Goal: Information Seeking & Learning: Learn about a topic

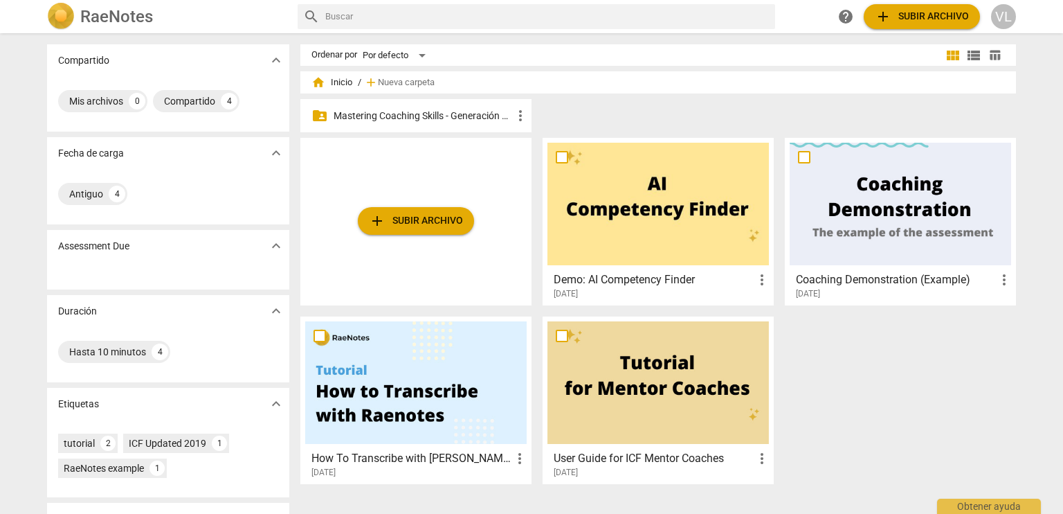
click at [479, 120] on p "Mastering Coaching Skills - Generación 32" at bounding box center [423, 116] width 179 height 15
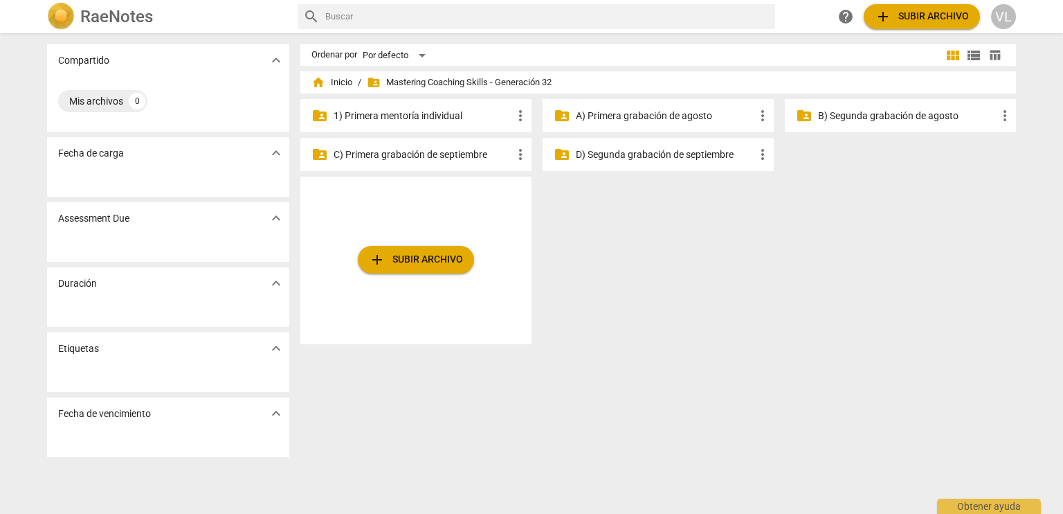
click at [486, 121] on p "1) Primera mentoría individual" at bounding box center [423, 116] width 179 height 15
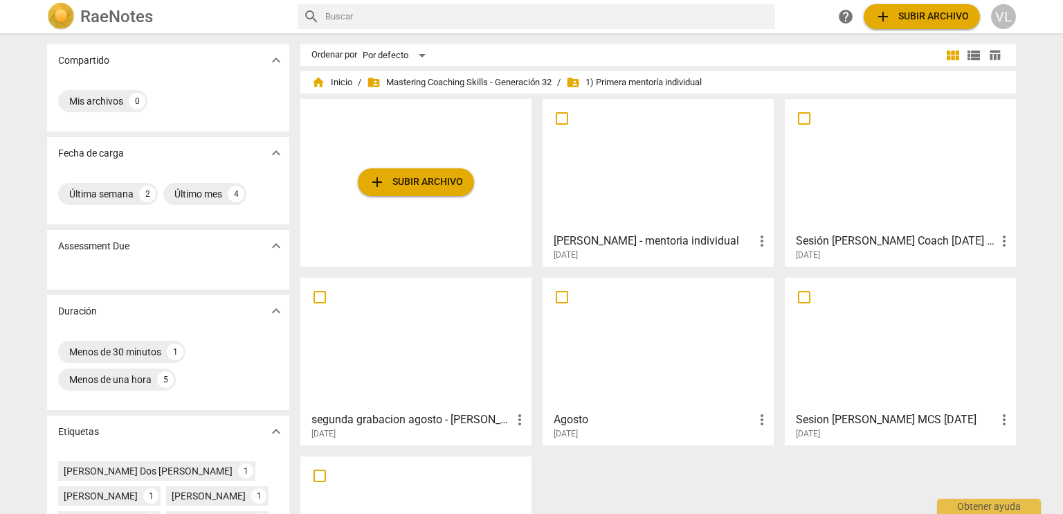
click at [618, 231] on div "[PERSON_NAME] - mentoria individual more_vert [DATE]" at bounding box center [659, 243] width 223 height 35
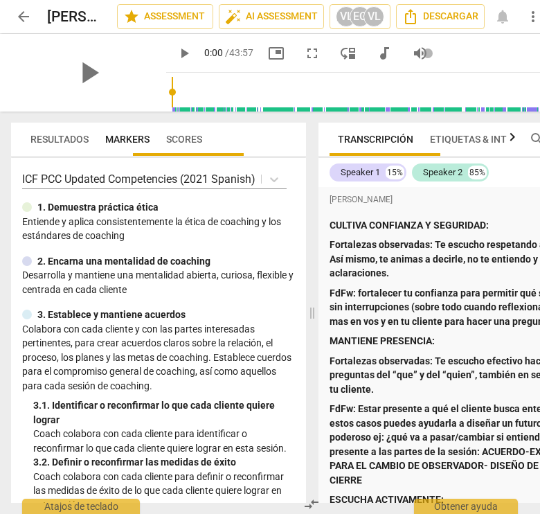
scroll to position [390, 0]
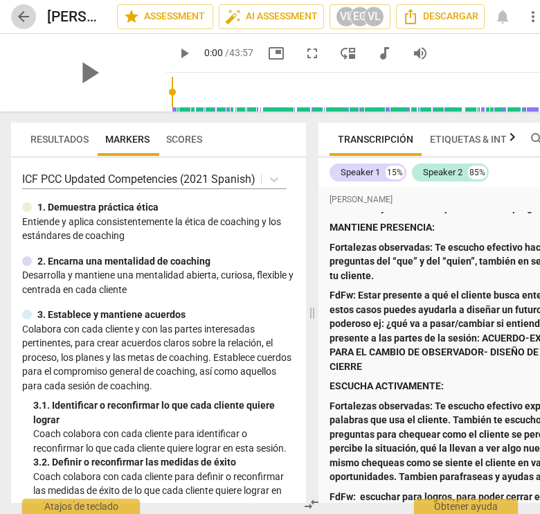
click at [23, 21] on span "arrow_back" at bounding box center [23, 16] width 17 height 17
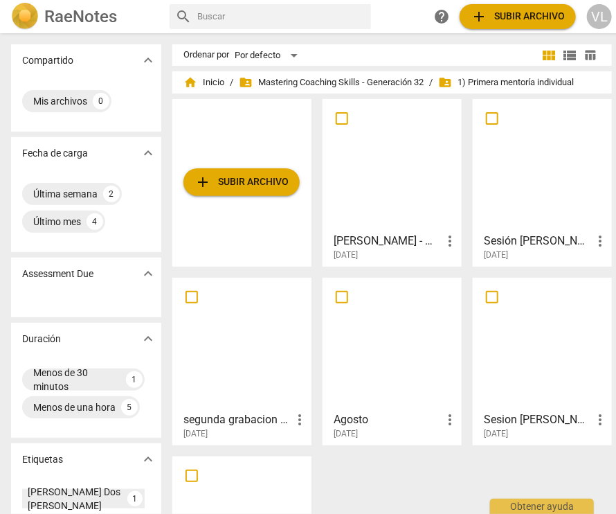
click at [525, 210] on div at bounding box center [542, 165] width 129 height 123
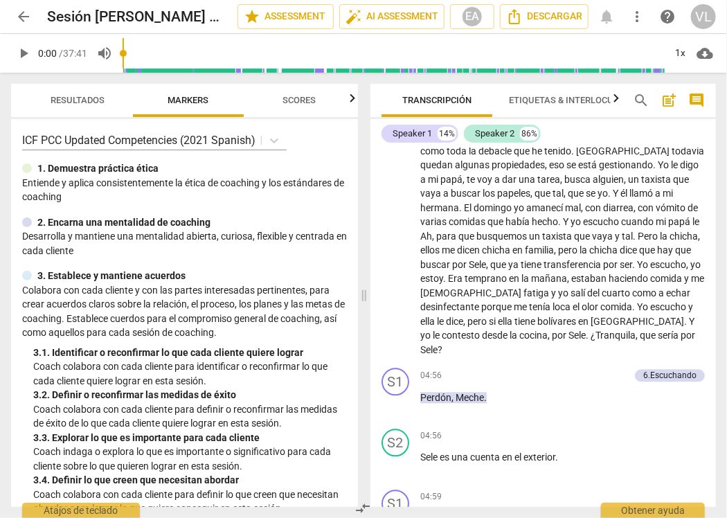
scroll to position [1177, 0]
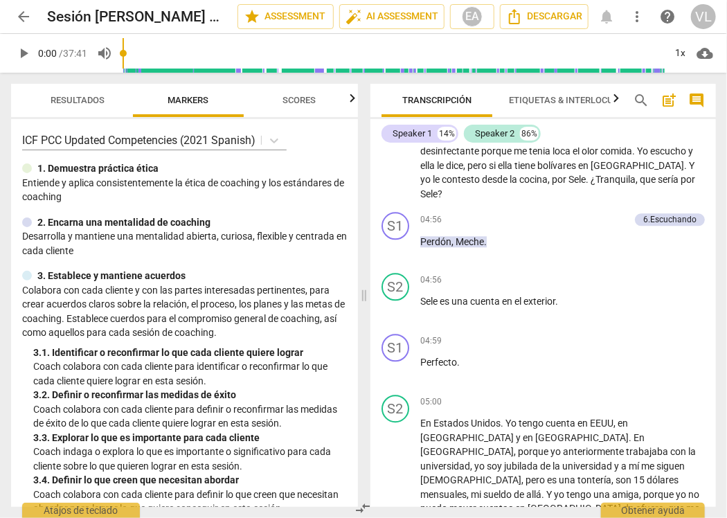
click at [299, 109] on span "Scores" at bounding box center [299, 100] width 66 height 19
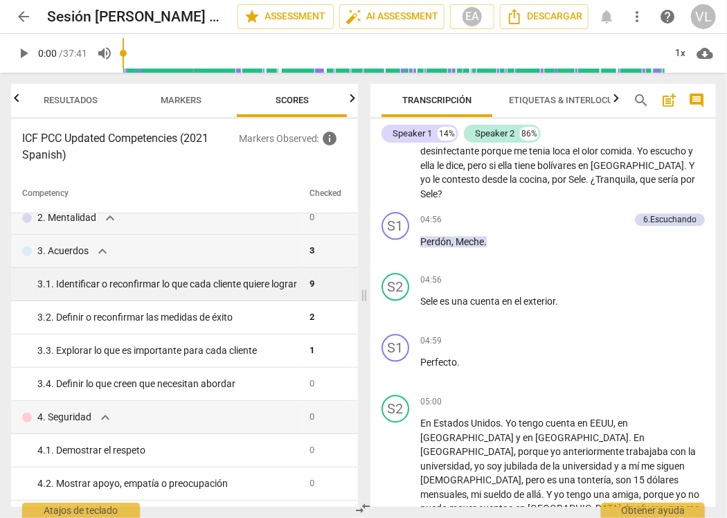
scroll to position [69, 0]
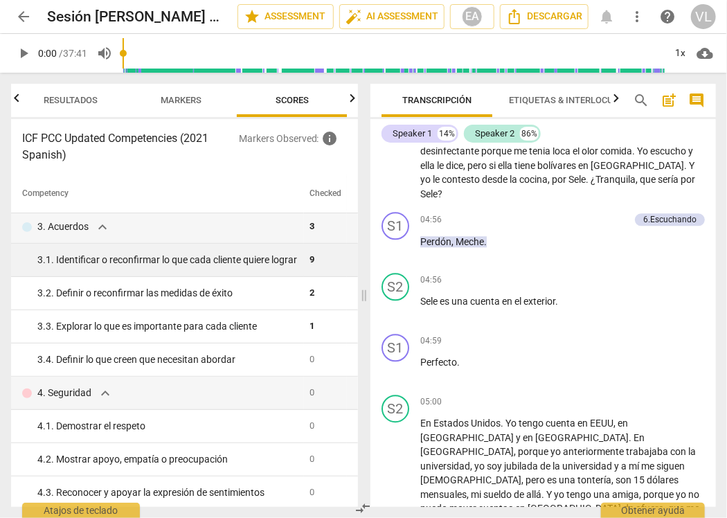
click at [309, 264] on span "9" at bounding box center [311, 259] width 5 height 10
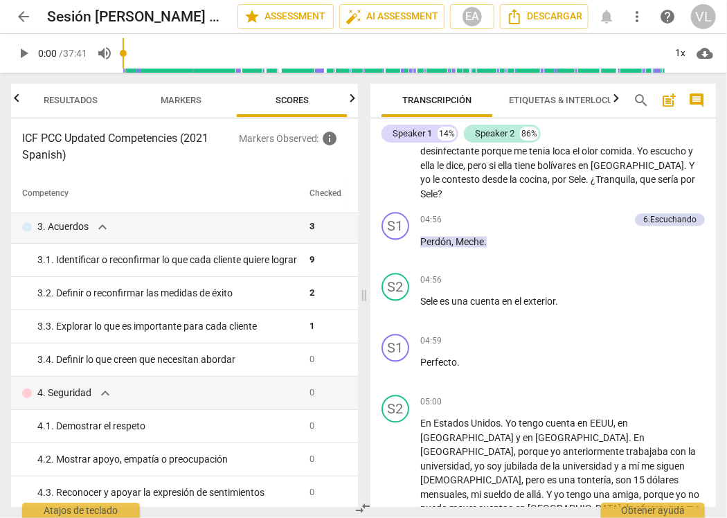
click at [53, 107] on span "Resultados" at bounding box center [70, 100] width 87 height 19
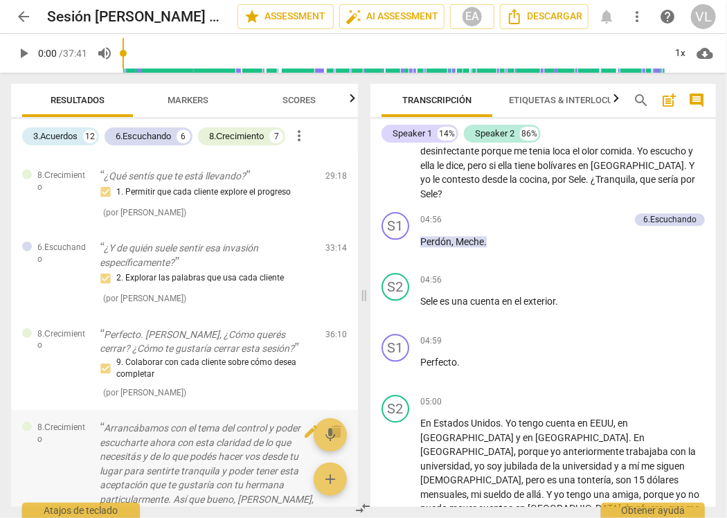
scroll to position [2349, 0]
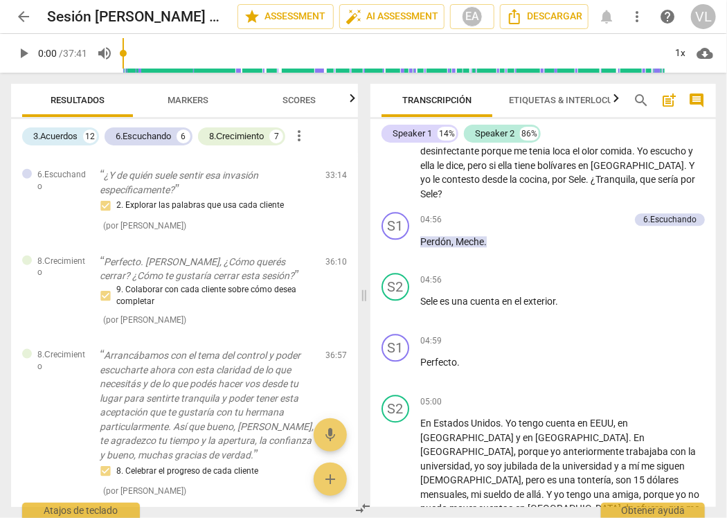
click at [12, 13] on span "arrow_back" at bounding box center [23, 16] width 25 height 17
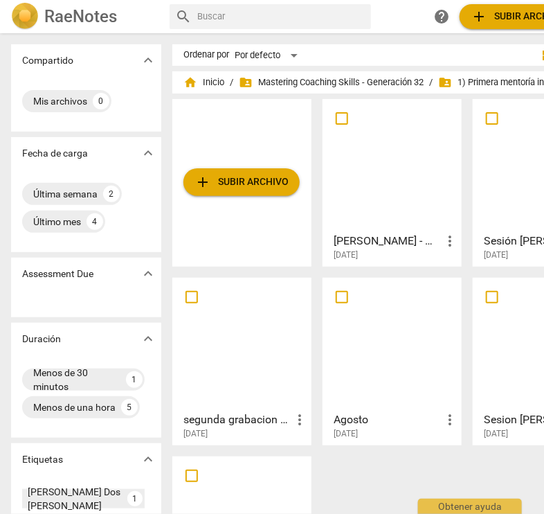
click at [377, 155] on div at bounding box center [391, 165] width 129 height 123
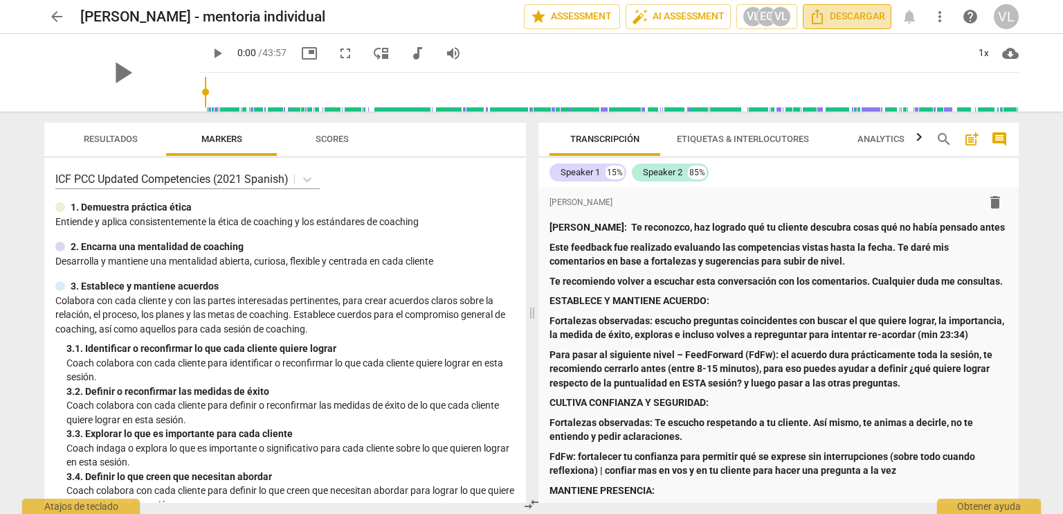
click at [846, 22] on span "Descargar" at bounding box center [847, 16] width 76 height 17
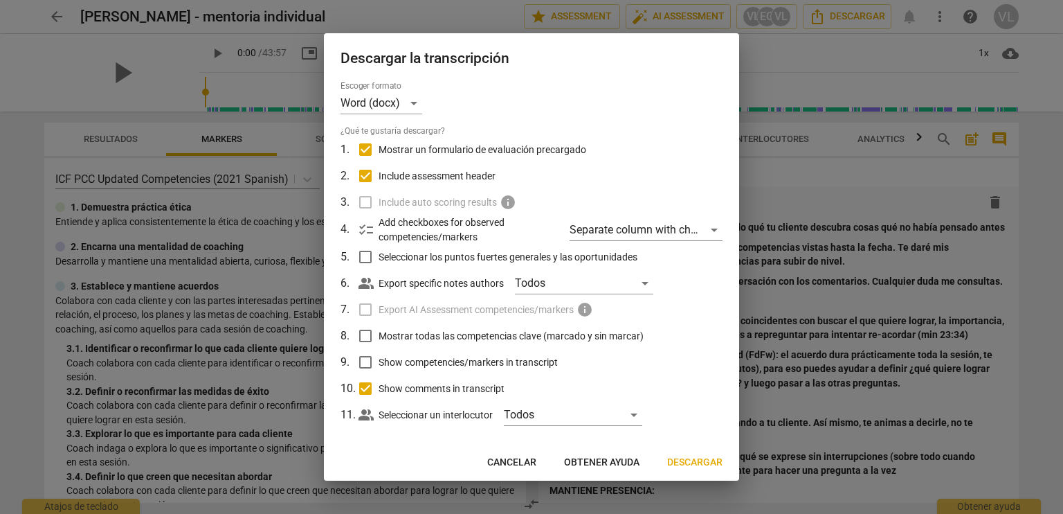
click at [797, 66] on div at bounding box center [531, 257] width 1063 height 514
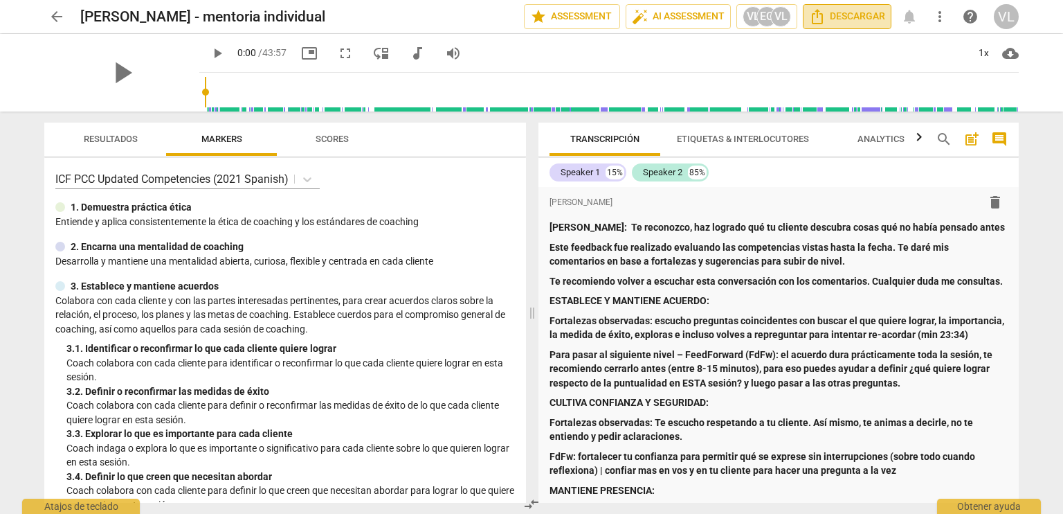
click at [865, 16] on span "Descargar" at bounding box center [847, 16] width 76 height 17
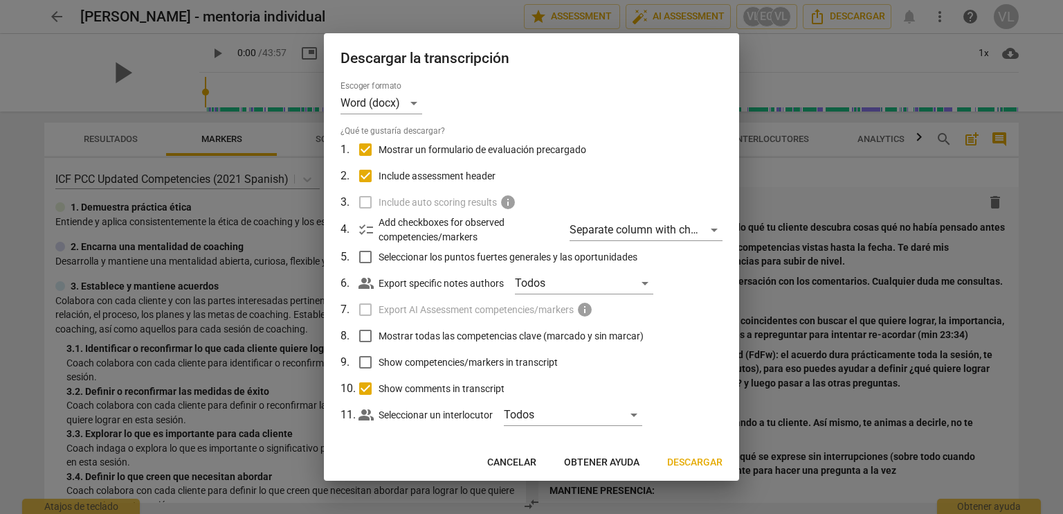
click at [795, 59] on div at bounding box center [531, 257] width 1063 height 514
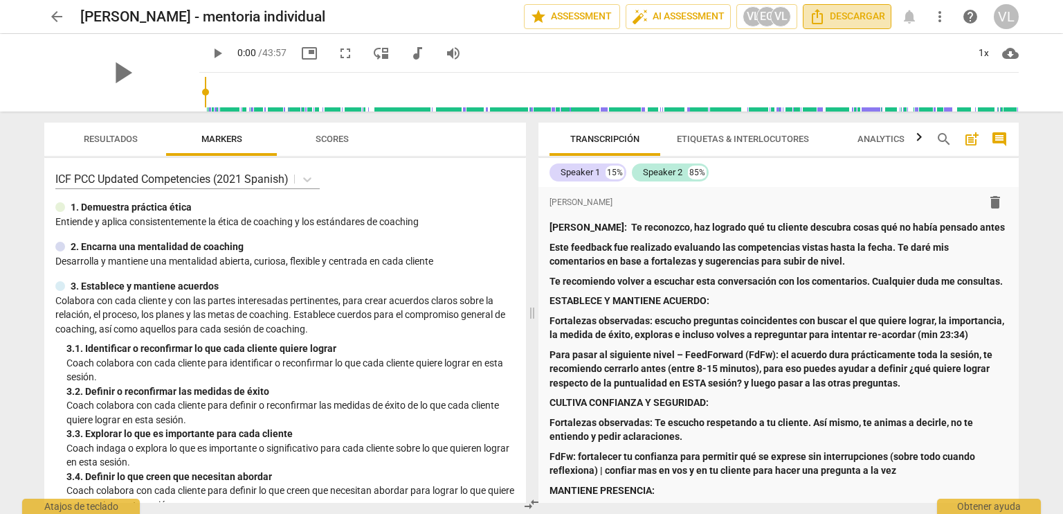
click at [845, 12] on span "Descargar" at bounding box center [847, 16] width 76 height 17
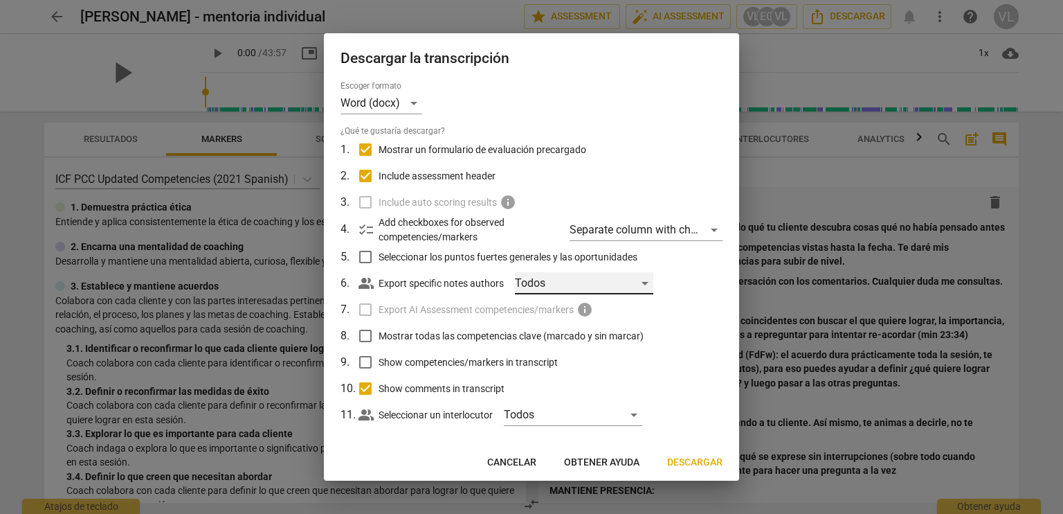
click at [598, 286] on div "Todos" at bounding box center [584, 283] width 138 height 22
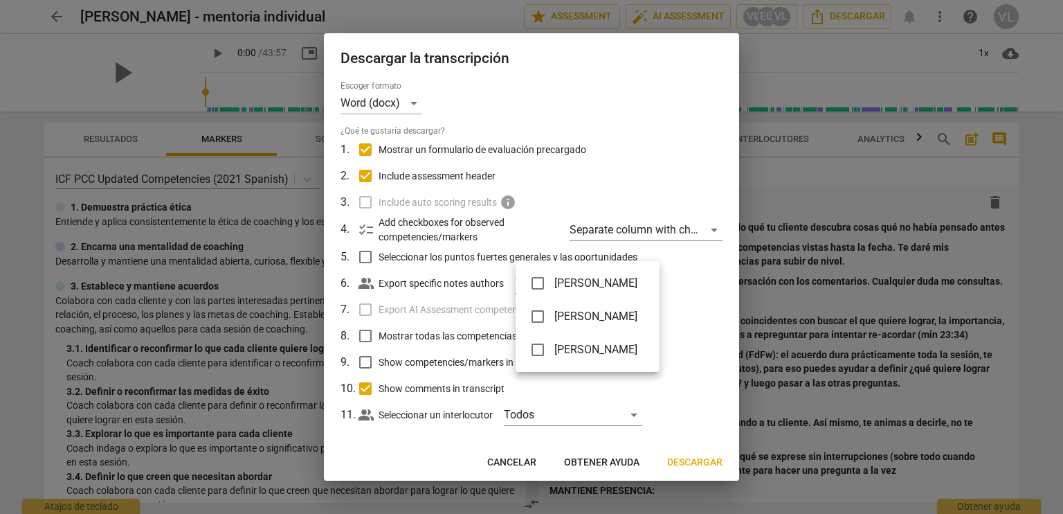
click at [602, 341] on span "[PERSON_NAME]" at bounding box center [595, 349] width 83 height 17
checkbox input "true"
click at [684, 471] on div at bounding box center [531, 257] width 1063 height 514
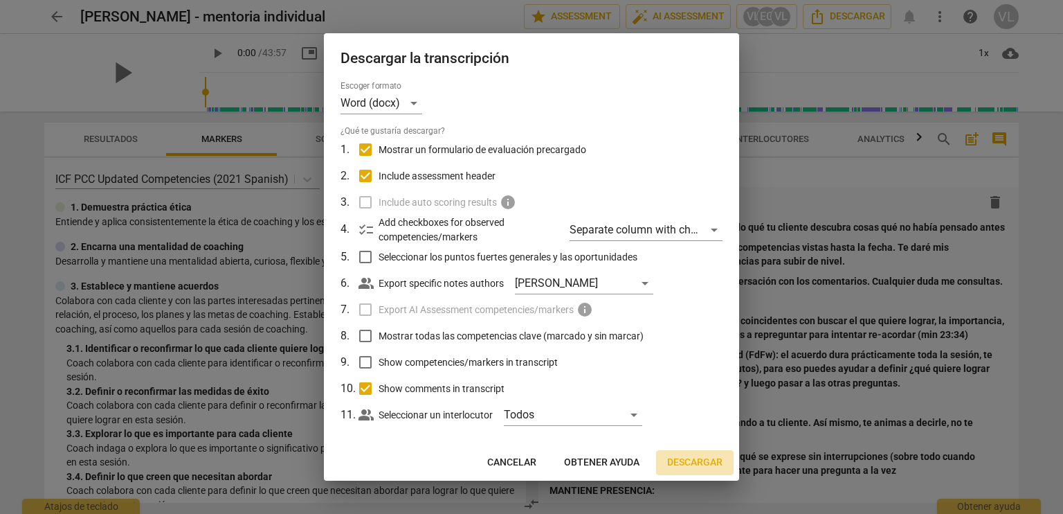
click at [684, 464] on span "Descargar" at bounding box center [694, 462] width 55 height 14
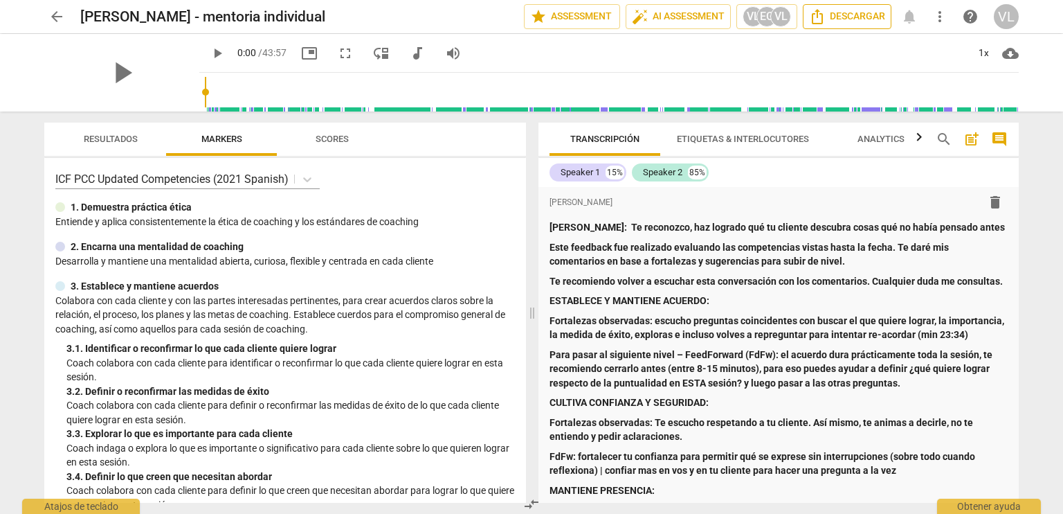
click at [858, 15] on span "Descargar" at bounding box center [847, 16] width 76 height 17
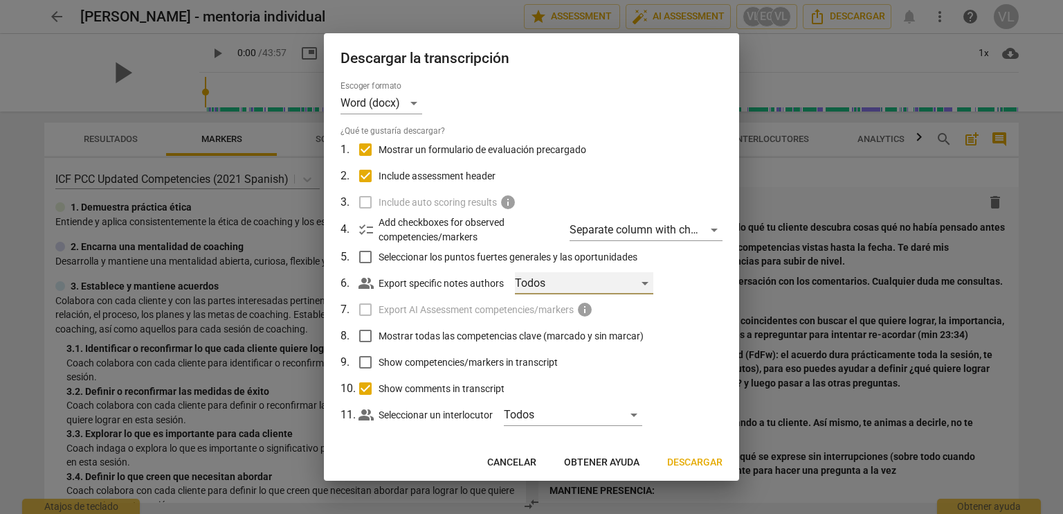
click at [623, 290] on div "Todos" at bounding box center [584, 283] width 138 height 22
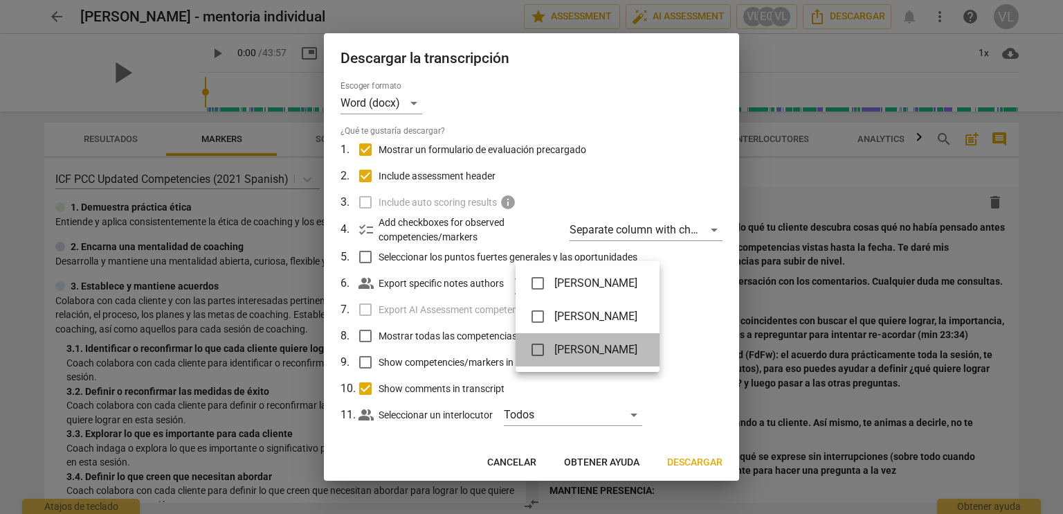
click at [629, 360] on li "[PERSON_NAME]" at bounding box center [588, 349] width 144 height 33
click at [636, 354] on div "[PERSON_NAME]" at bounding box center [595, 349] width 105 height 17
checkbox input "false"
click at [518, 455] on div at bounding box center [531, 257] width 1063 height 514
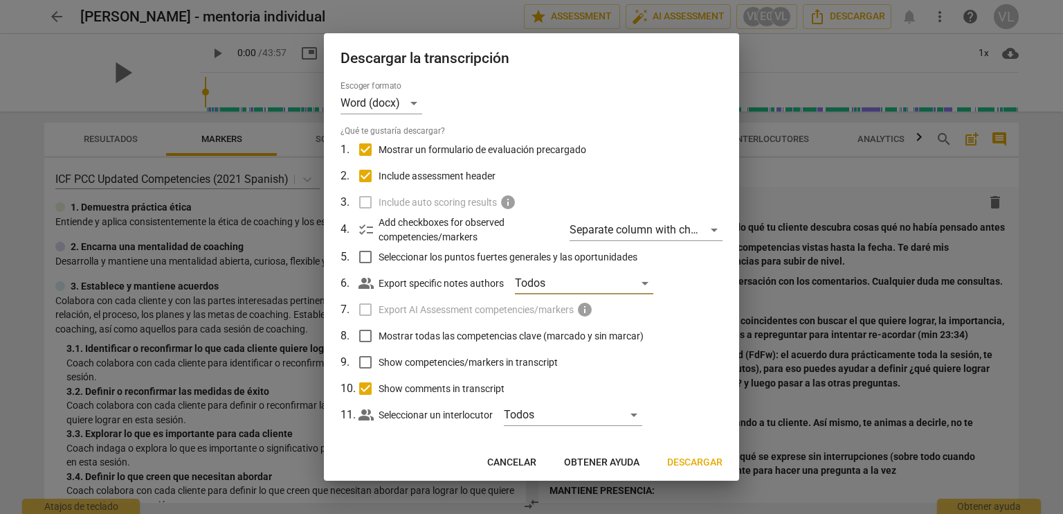
click at [514, 460] on span "Cancelar" at bounding box center [511, 462] width 49 height 14
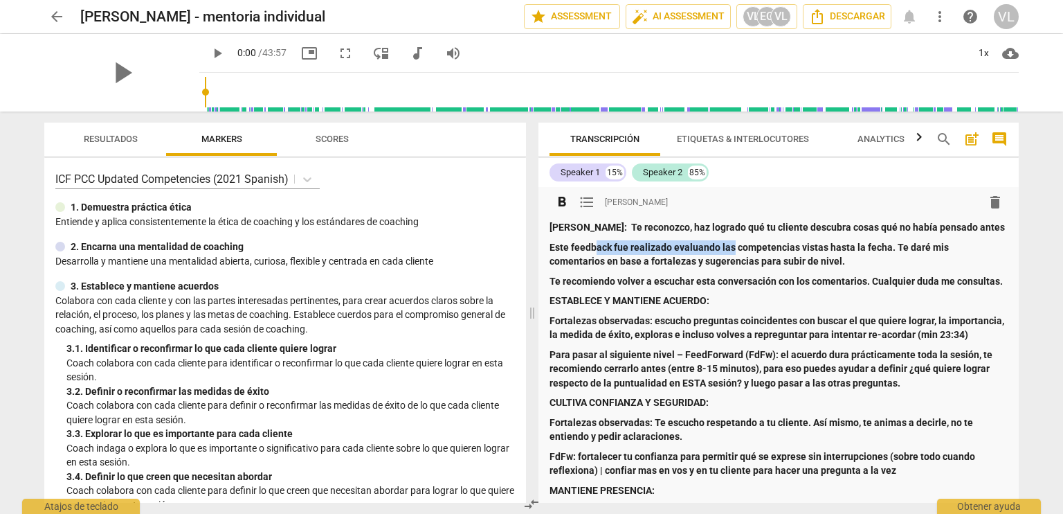
drag, startPoint x: 597, startPoint y: 250, endPoint x: 732, endPoint y: 248, distance: 134.3
click at [732, 248] on strong "Este feedback fue realizado evaluando las competencias vistas hasta la fecha. T…" at bounding box center [750, 255] width 401 height 26
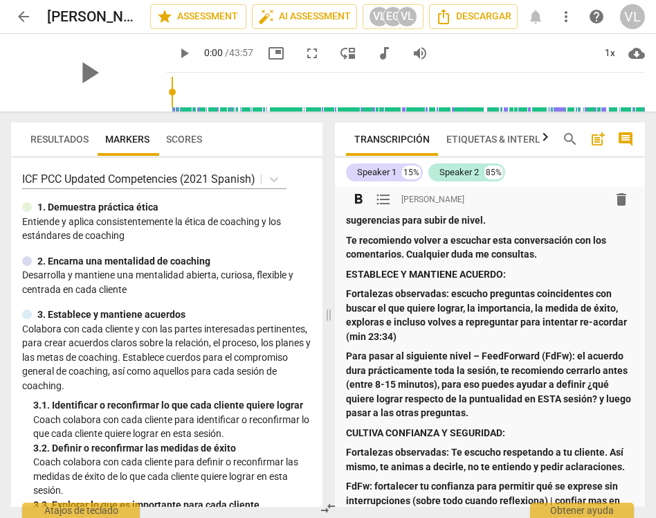
scroll to position [69, 0]
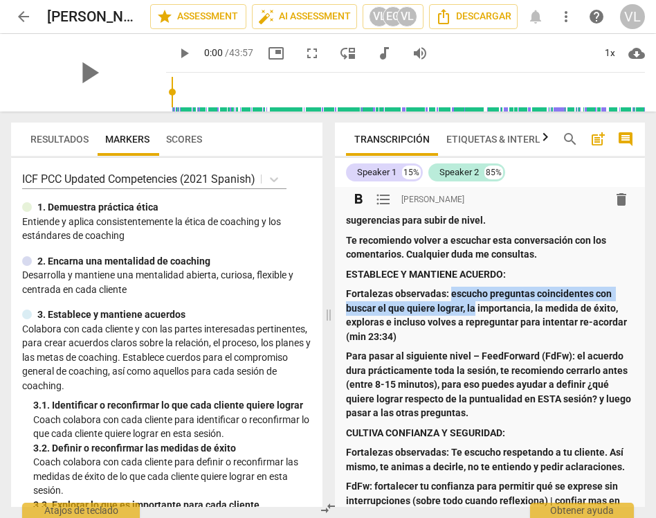
drag, startPoint x: 449, startPoint y: 293, endPoint x: 473, endPoint y: 312, distance: 31.6
click at [473, 312] on strong "Fortalezas observadas: escucho preguntas coincidentes con buscar el que quiere …" at bounding box center [487, 315] width 283 height 54
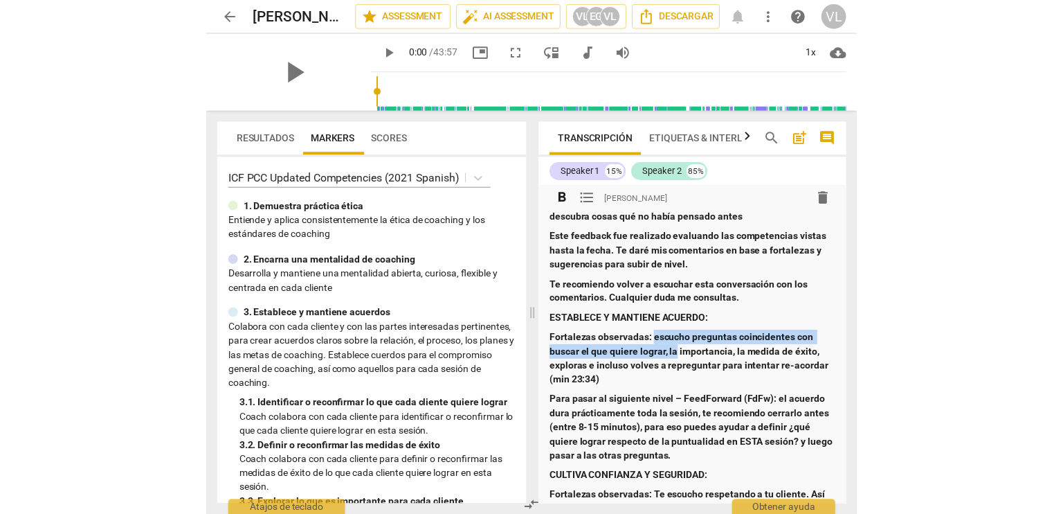
scroll to position [0, 0]
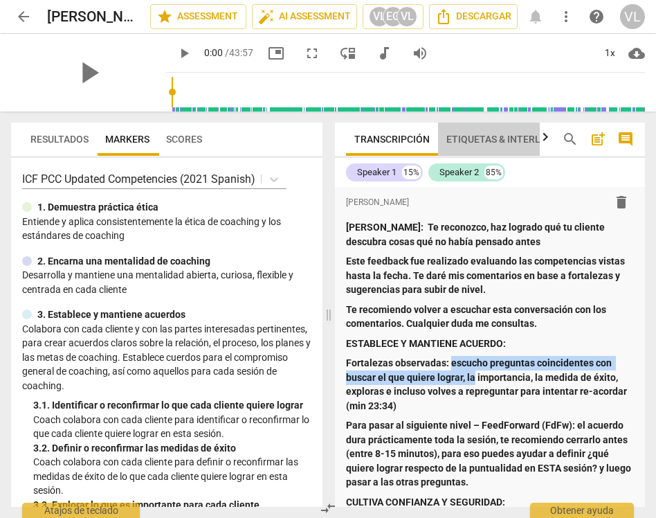
click at [498, 138] on span "Etiquetas & Interlocutores" at bounding box center [518, 139] width 144 height 11
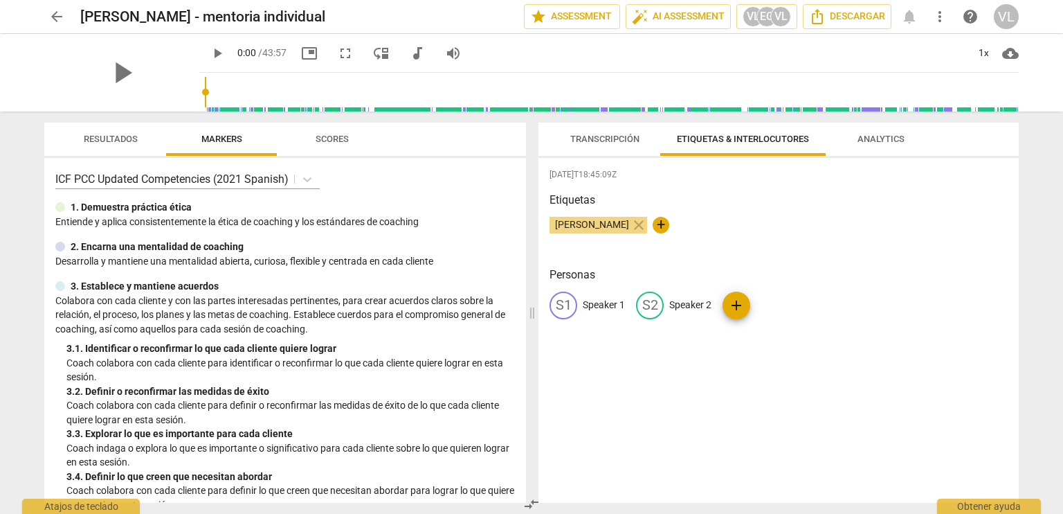
drag, startPoint x: 614, startPoint y: 143, endPoint x: 697, endPoint y: 161, distance: 85.0
click at [614, 143] on span "Transcripción" at bounding box center [604, 139] width 69 height 10
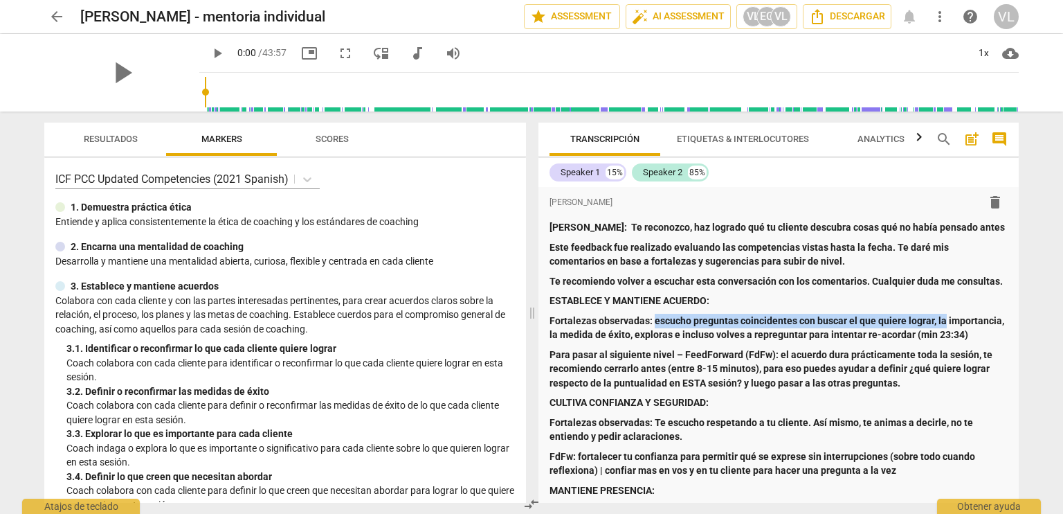
drag, startPoint x: 1018, startPoint y: 190, endPoint x: 1003, endPoint y: 306, distance: 116.6
click at [1002, 307] on div "format_bold format_list_bulleted [PERSON_NAME] delete [PERSON_NAME]: Te reconoz…" at bounding box center [779, 345] width 480 height 316
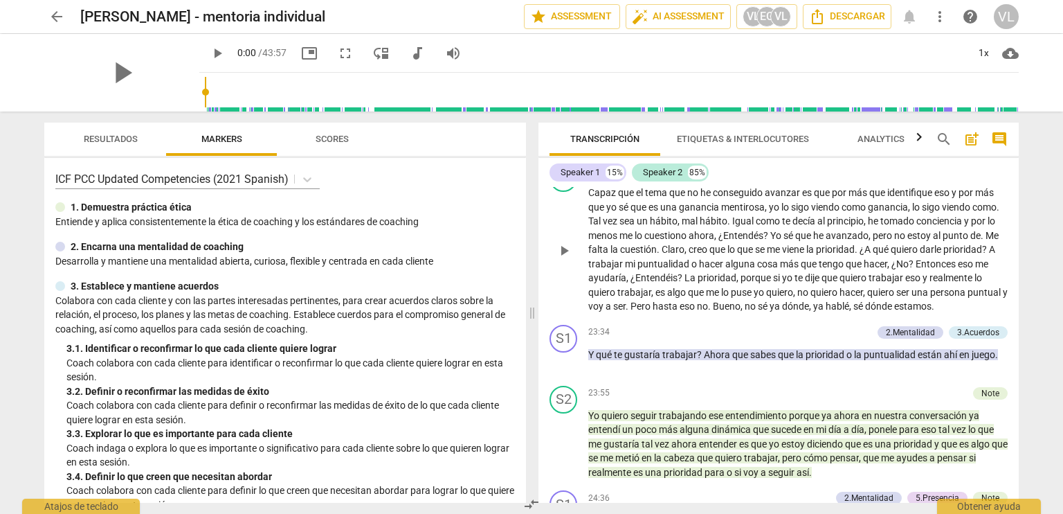
scroll to position [4841, 0]
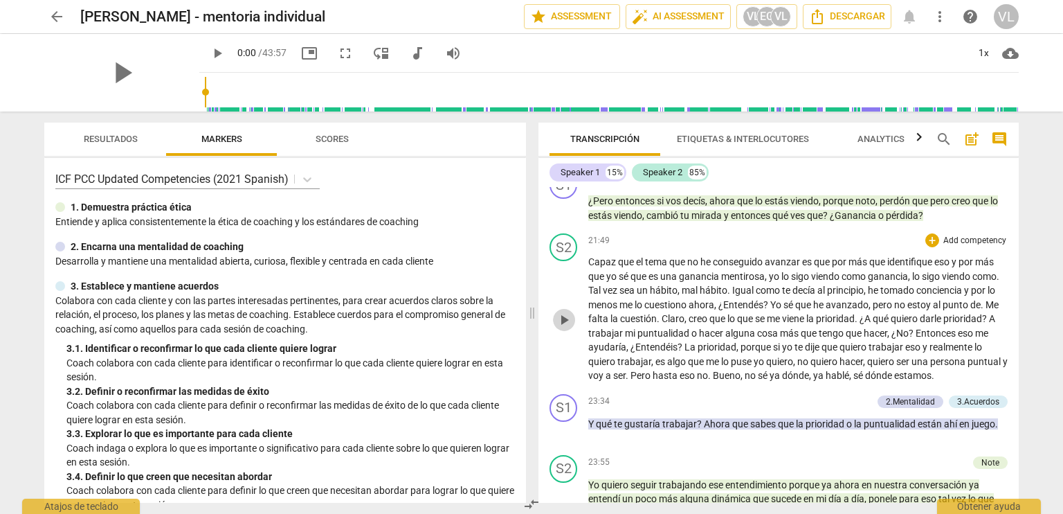
click at [570, 328] on span "play_arrow" at bounding box center [564, 319] width 17 height 17
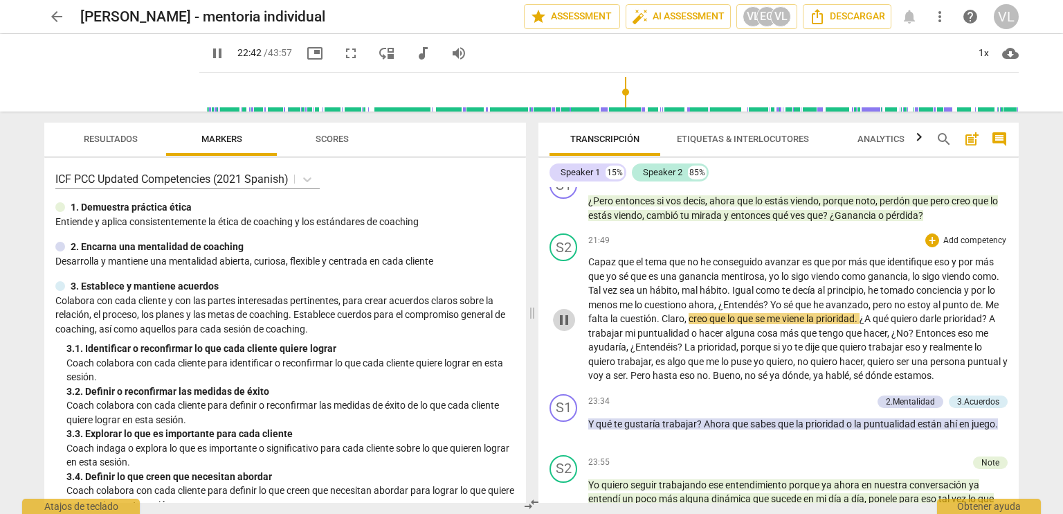
click at [573, 328] on span "pause" at bounding box center [564, 319] width 22 height 17
click at [662, 324] on span "." at bounding box center [659, 318] width 5 height 11
click at [566, 328] on span "play_arrow" at bounding box center [564, 319] width 17 height 17
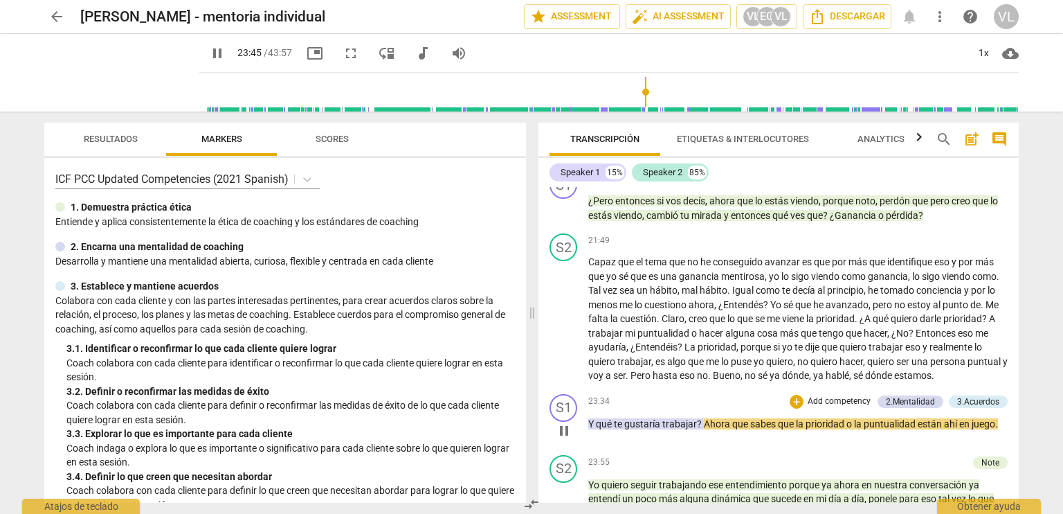
scroll to position [4911, 0]
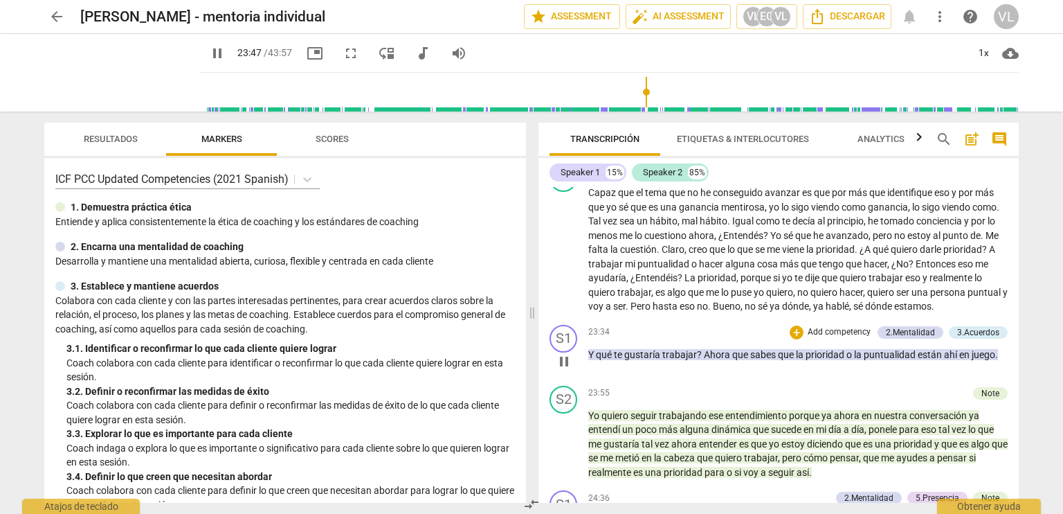
click at [567, 370] on span "pause" at bounding box center [564, 361] width 17 height 17
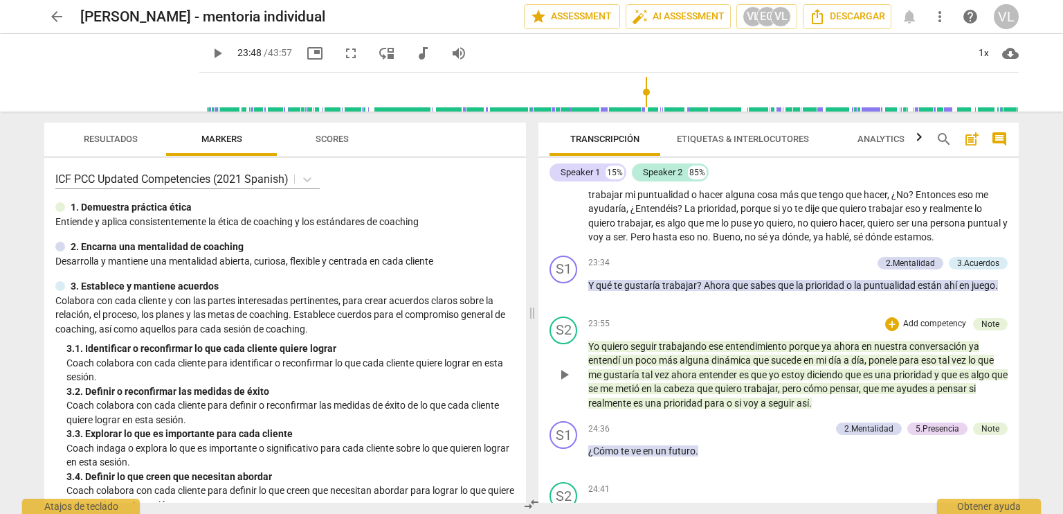
click at [560, 383] on span "play_arrow" at bounding box center [564, 374] width 17 height 17
click at [570, 383] on span "pause" at bounding box center [564, 374] width 17 height 17
type input "1470"
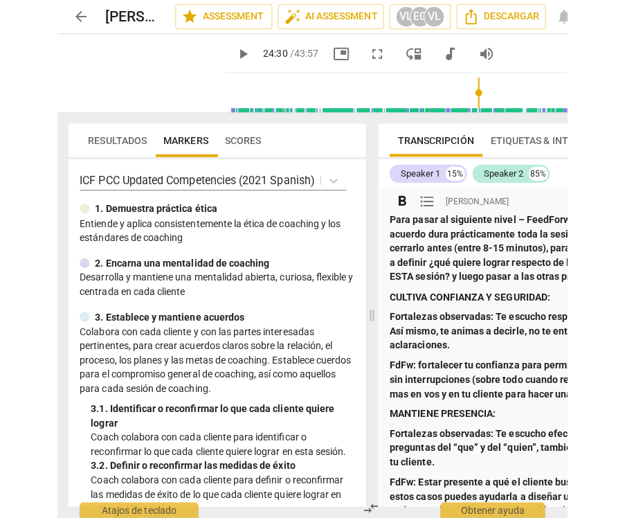
scroll to position [277, 0]
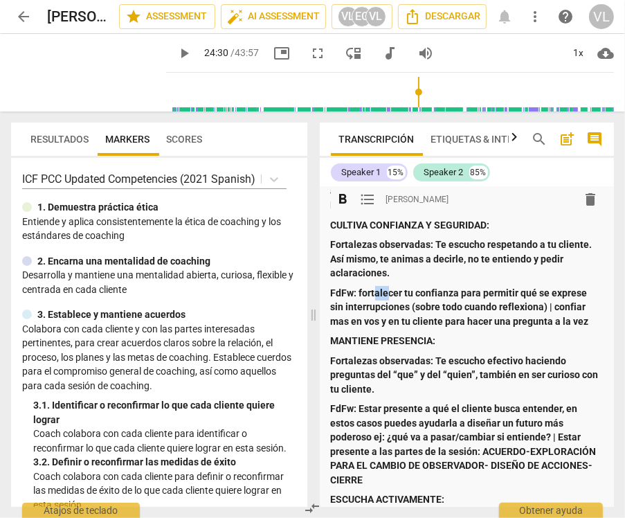
drag, startPoint x: 377, startPoint y: 289, endPoint x: 388, endPoint y: 298, distance: 14.3
click at [388, 298] on strong "FdFw: fortalecer tu confianza para permitir qué se exprese sin interrupciones (…" at bounding box center [460, 306] width 259 height 39
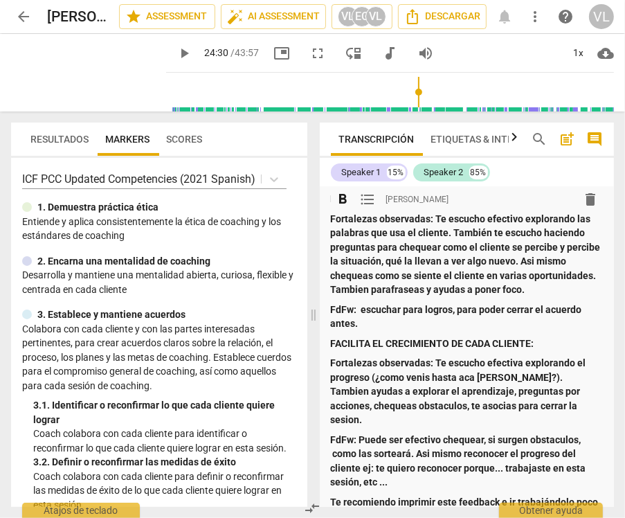
scroll to position [554, 0]
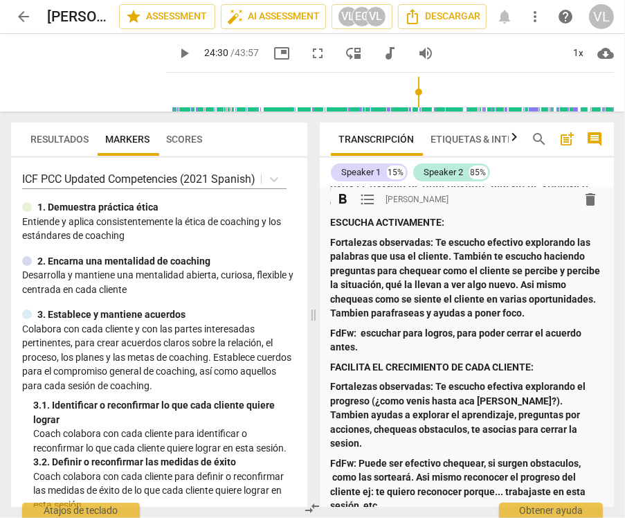
click at [401, 343] on p "FdFw: escuchar para logros, para poder cerrar el acuerdo antes." at bounding box center [467, 340] width 273 height 28
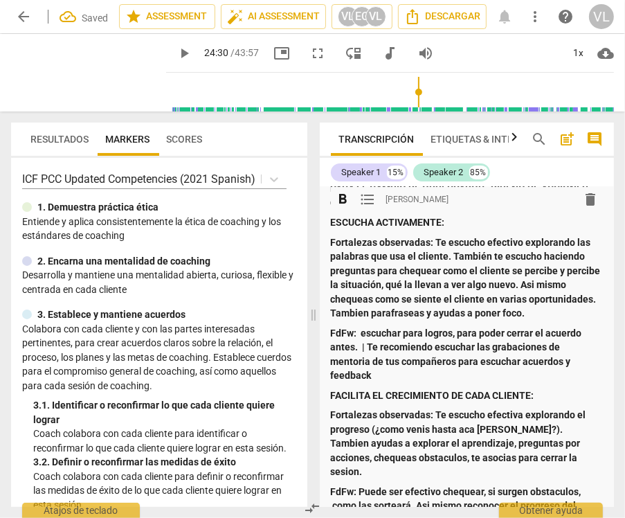
drag, startPoint x: 512, startPoint y: 409, endPoint x: 518, endPoint y: 415, distance: 8.3
click at [516, 412] on strong "Fortalezas observadas: Te escucho efectiva explorando el progreso (¿como venis …" at bounding box center [460, 443] width 258 height 68
click at [521, 415] on strong "Fortalezas observadas: Te escucho efectiva explorando el progreso (¿como venis …" at bounding box center [460, 443] width 258 height 68
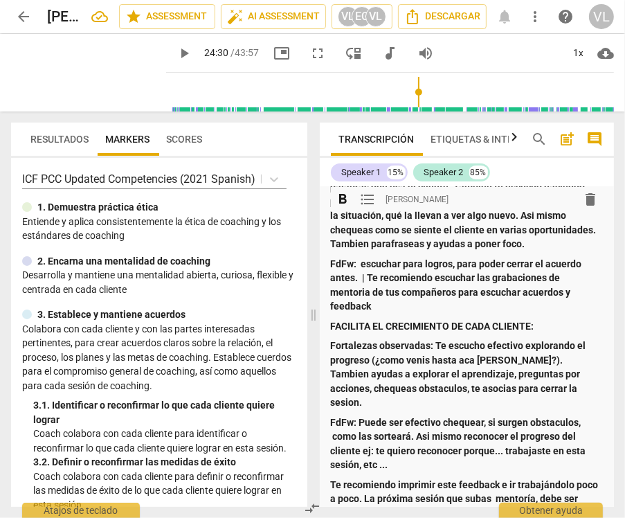
scroll to position [692, 0]
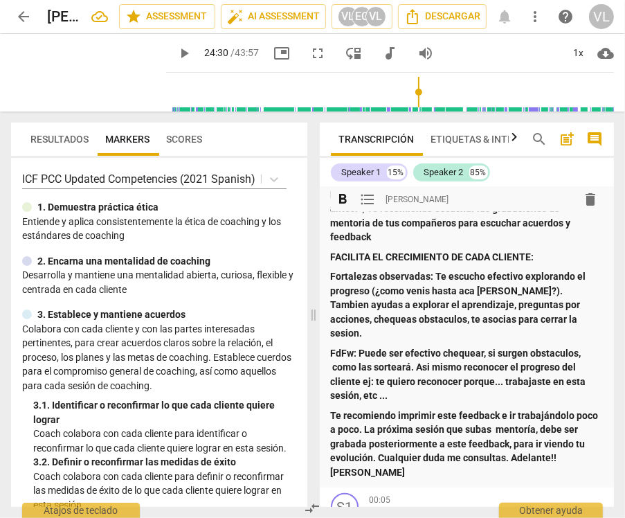
click at [417, 352] on strong "FdFw: Puede ser efectivo chequear, si surgen obstaculos, como las sorteará. Asi…" at bounding box center [460, 374] width 258 height 54
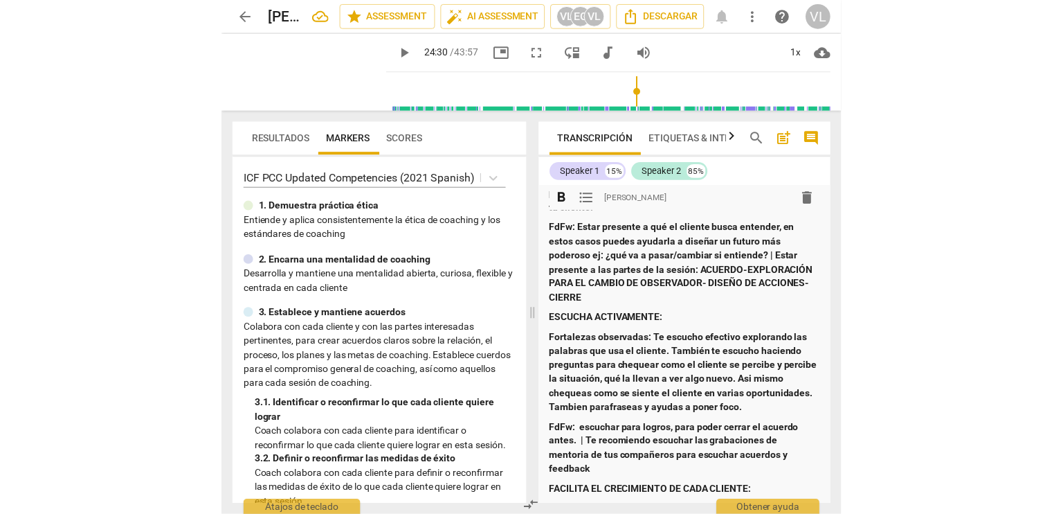
scroll to position [0, 0]
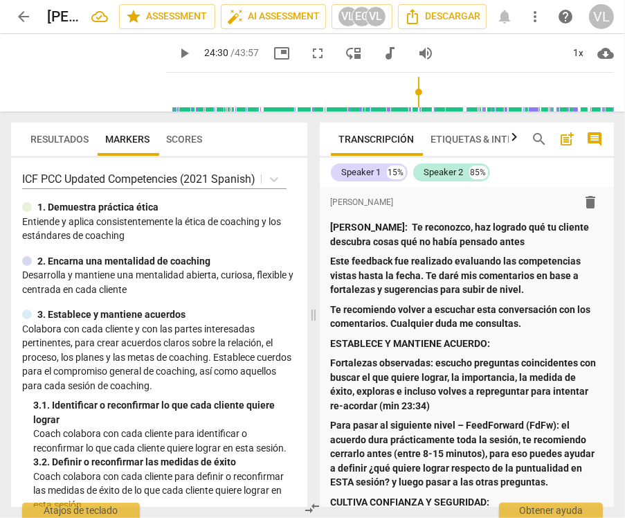
type input "1470"
